Goal: Check status: Check status

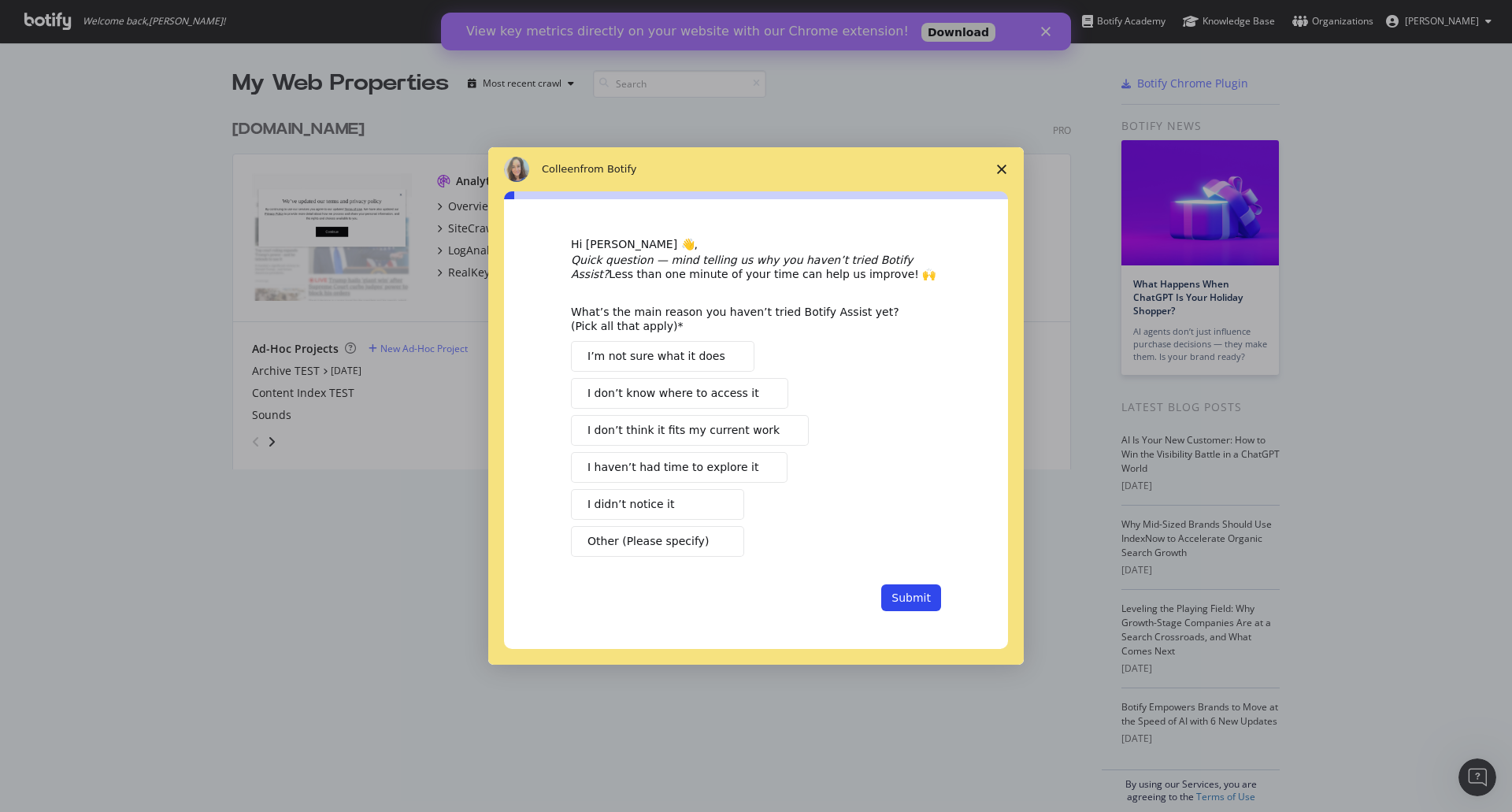
click at [998, 174] on span "Close survey" at bounding box center [1002, 169] width 44 height 44
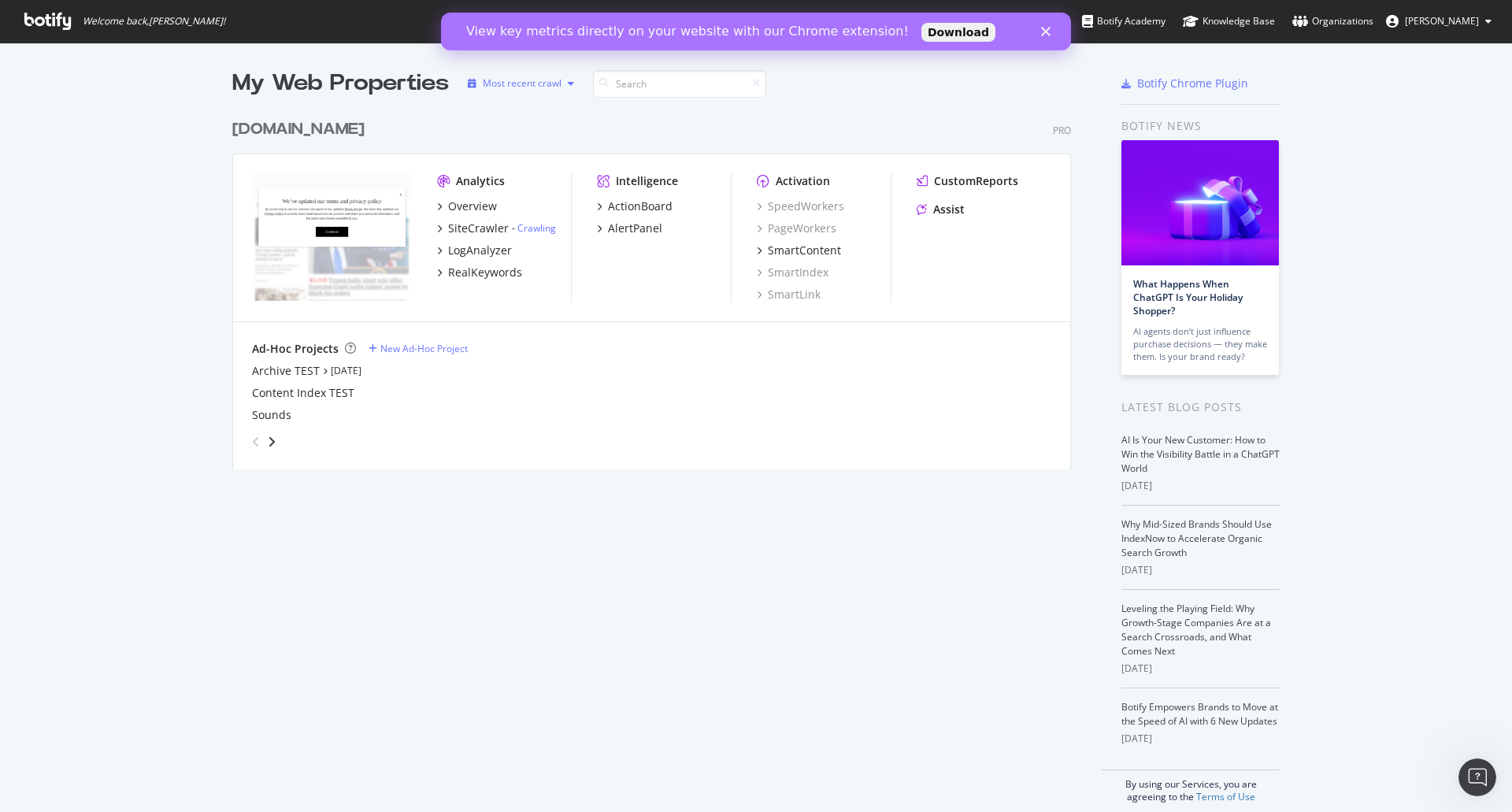
click at [562, 83] on div "button" at bounding box center [571, 83] width 19 height 10
click at [283, 349] on div "Ad-Hoc Projects" at bounding box center [295, 349] width 87 height 16
click at [268, 445] on icon "angle-right" at bounding box center [271, 442] width 8 height 12
click at [268, 447] on icon "angle-right" at bounding box center [271, 442] width 8 height 12
click at [252, 441] on icon "angle-left" at bounding box center [256, 442] width 8 height 12
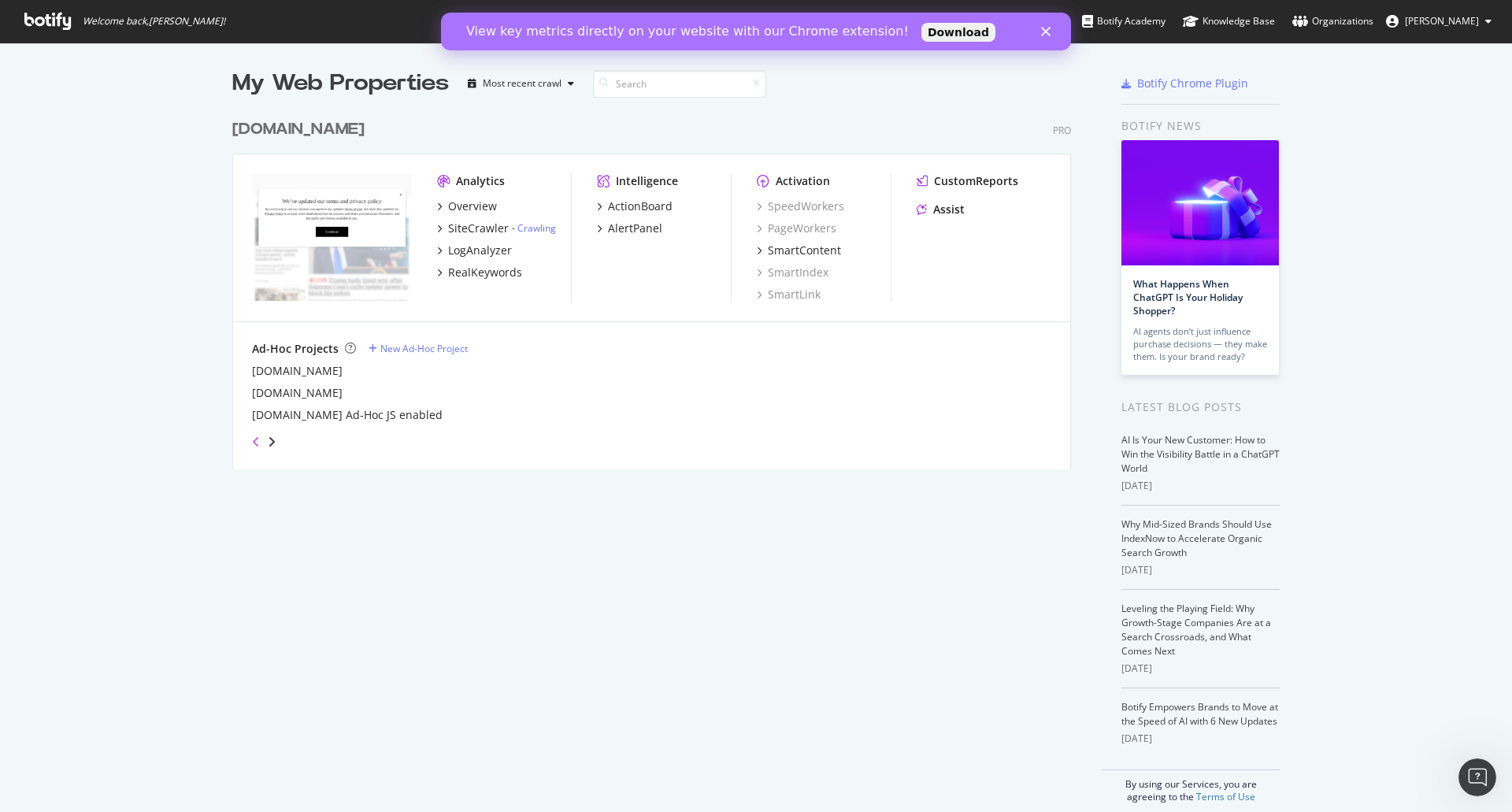
click at [252, 441] on icon "angle-left" at bounding box center [256, 442] width 8 height 12
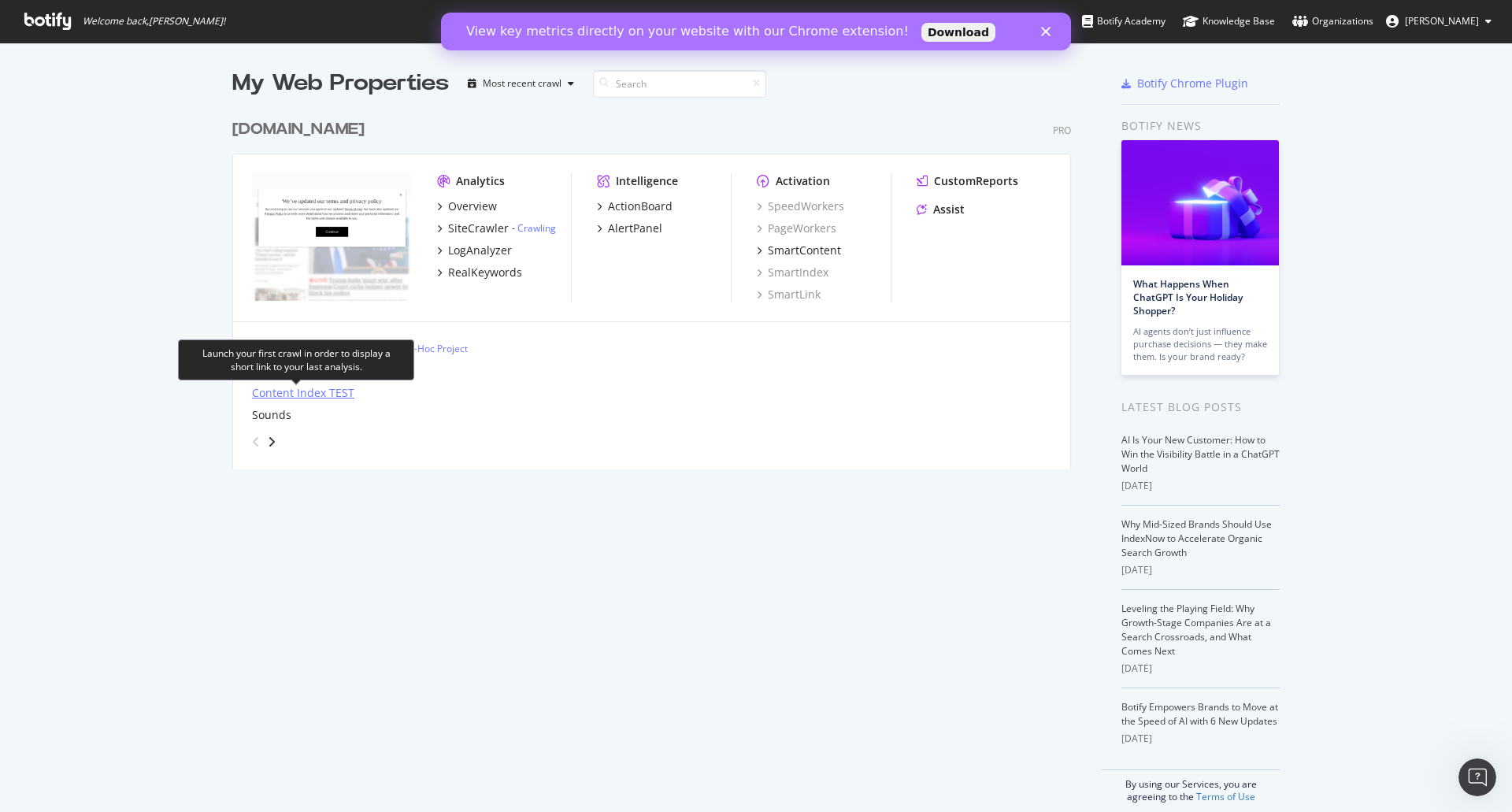
click at [290, 394] on div "Content Index TEST" at bounding box center [303, 393] width 102 height 16
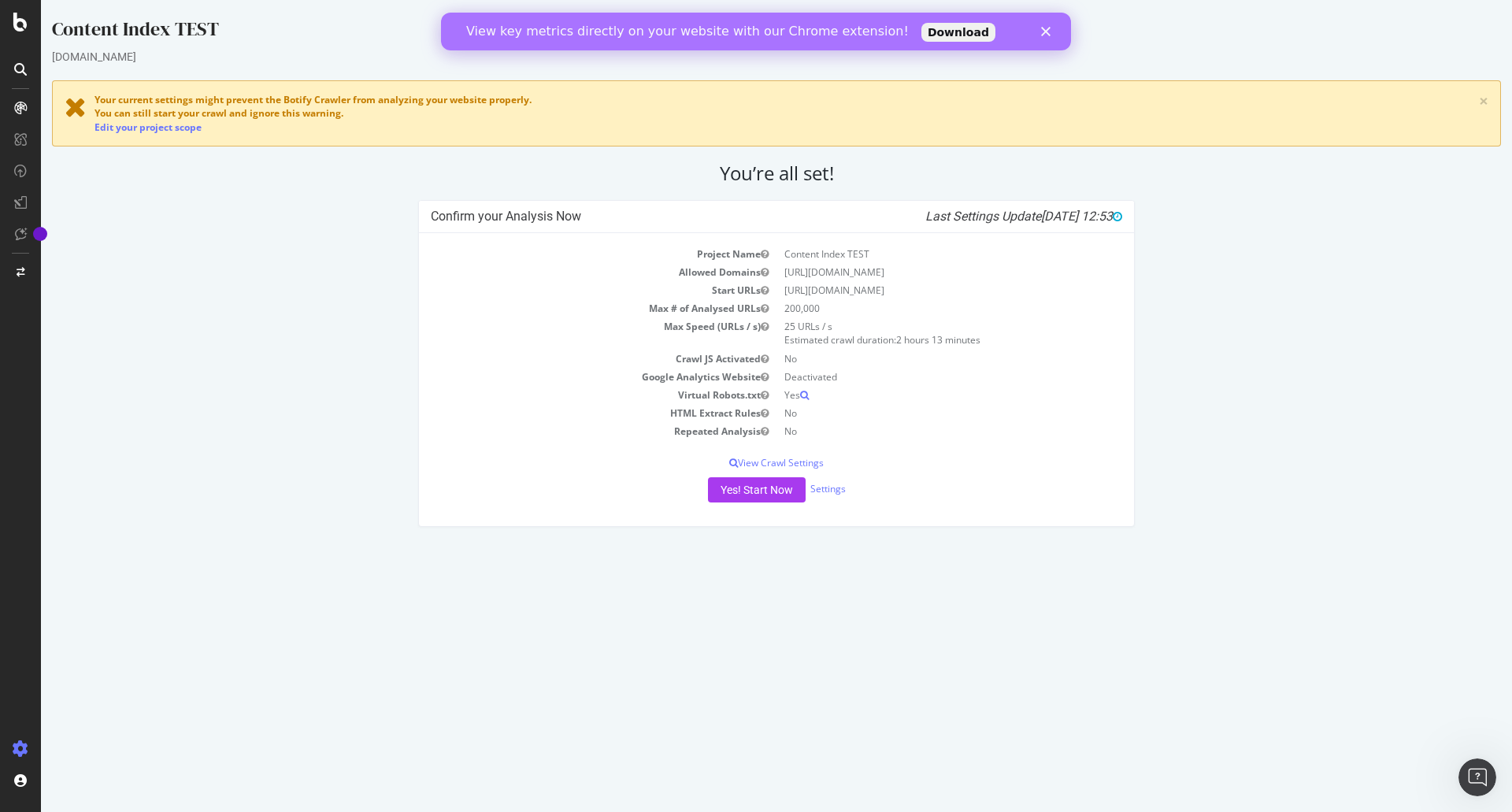
click at [1051, 32] on div "Close" at bounding box center [1049, 32] width 16 height 10
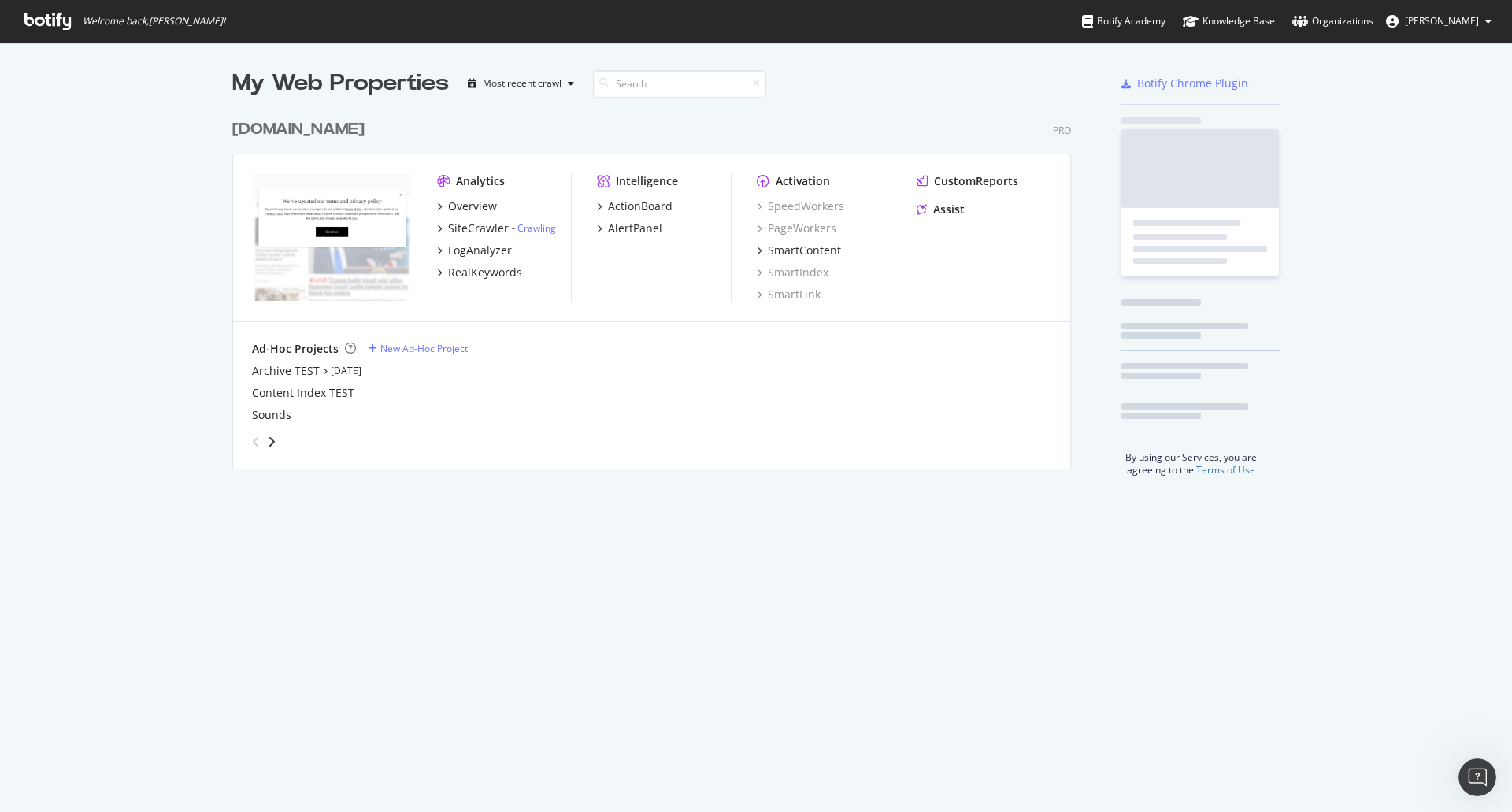
scroll to position [801, 1488]
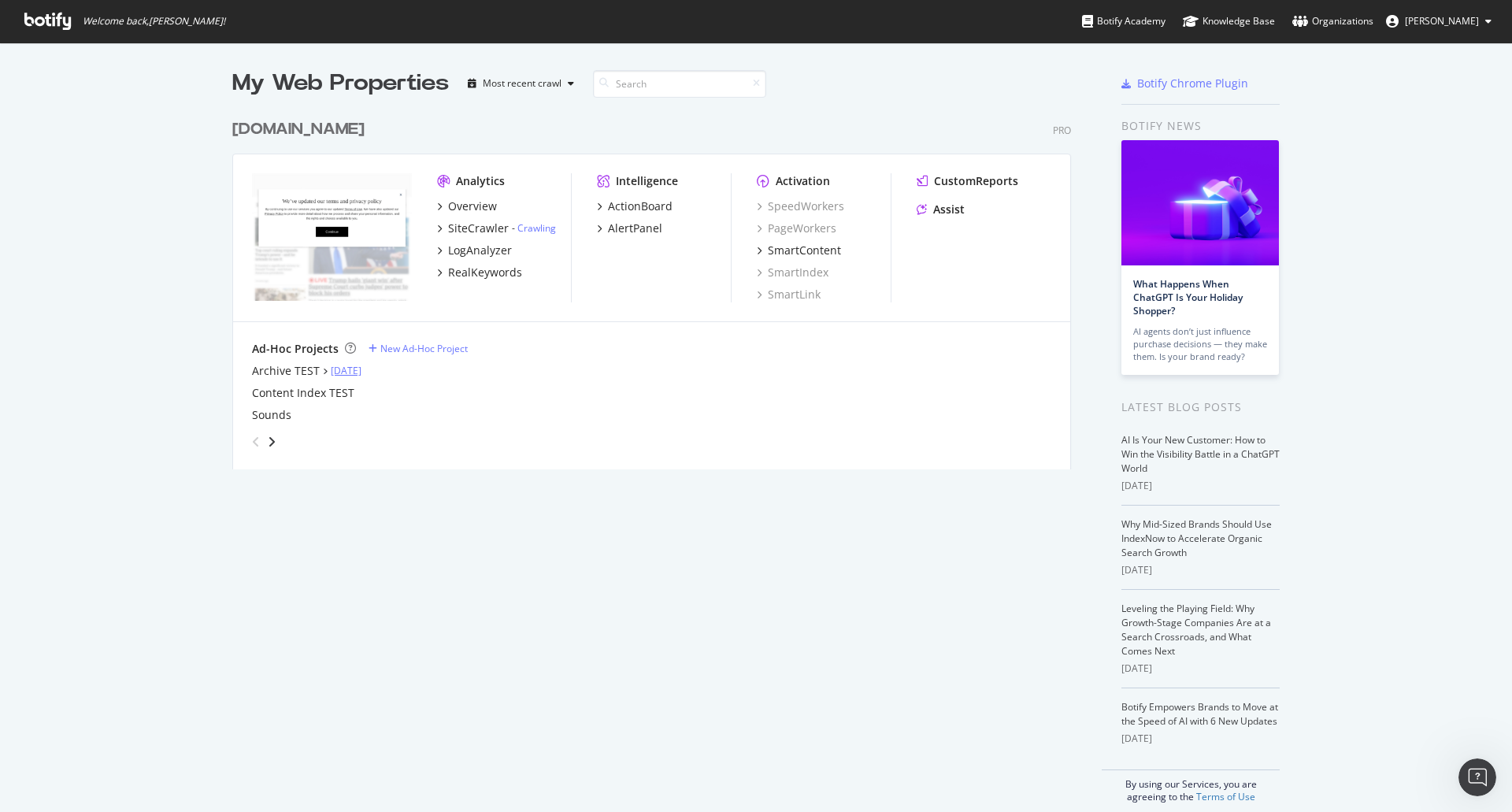
click at [343, 373] on link "[DATE]" at bounding box center [346, 370] width 31 height 13
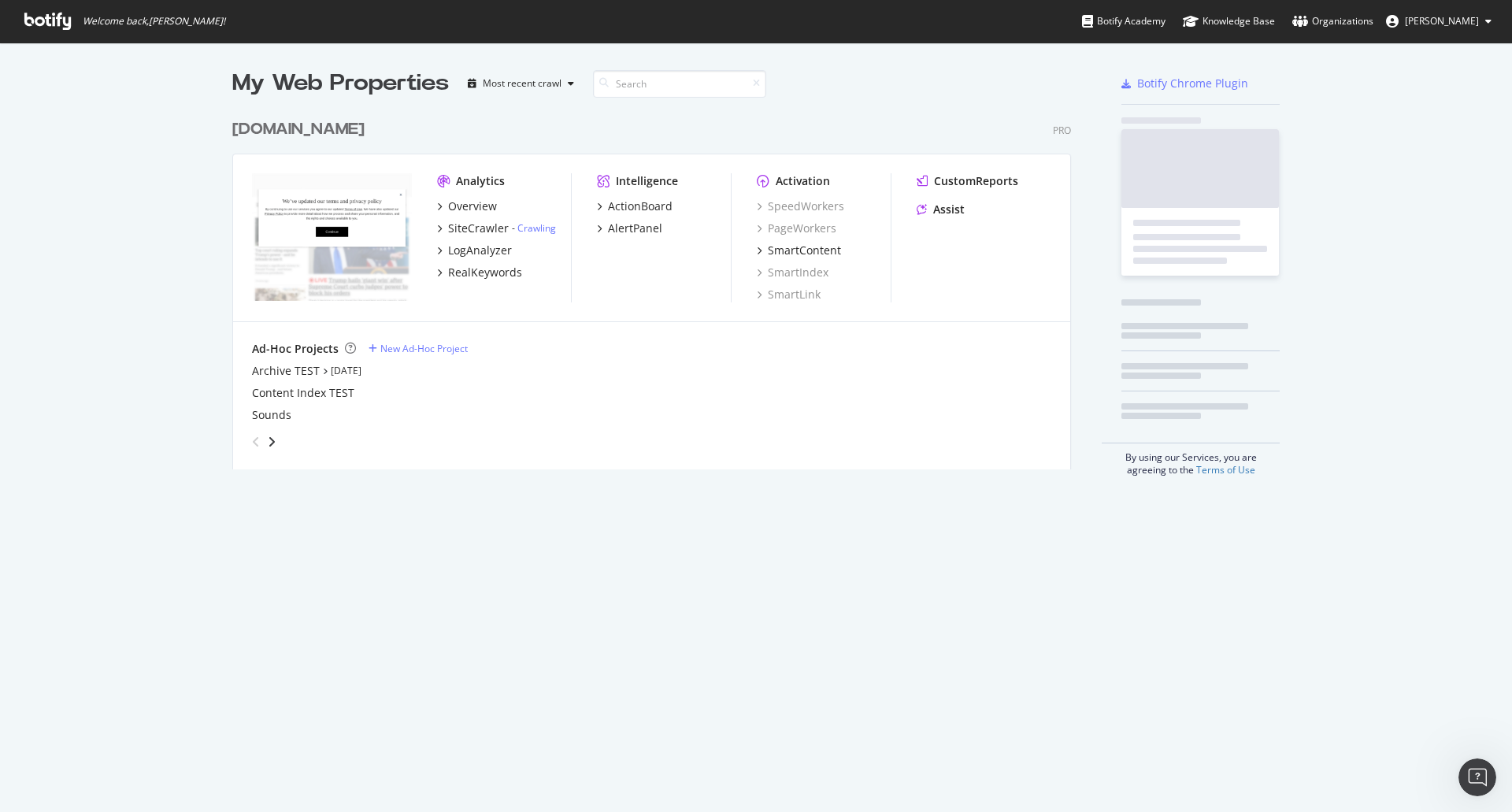
scroll to position [801, 1488]
